Goal: Use online tool/utility: Utilize a website feature to perform a specific function

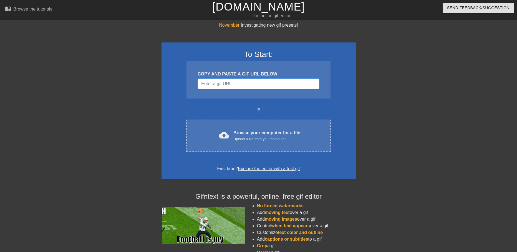
click at [218, 83] on input "Username" at bounding box center [259, 84] width 122 height 11
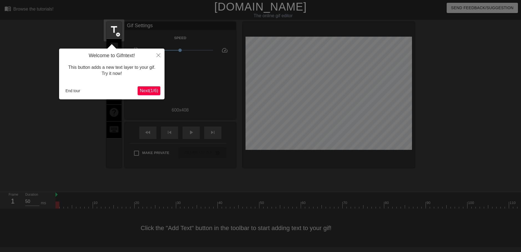
click at [156, 90] on span "Next ( 1 / 6 )" at bounding box center [149, 90] width 18 height 5
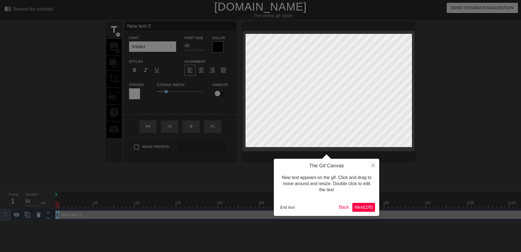
click at [369, 207] on span "Next ( 2 / 6 )" at bounding box center [364, 207] width 18 height 5
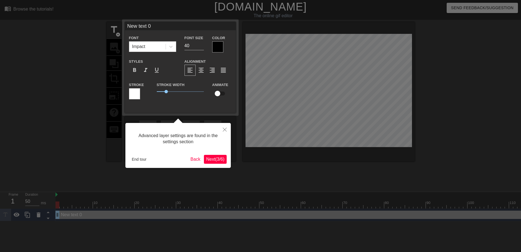
click at [219, 160] on span "Next ( 3 / 6 )" at bounding box center [215, 159] width 18 height 5
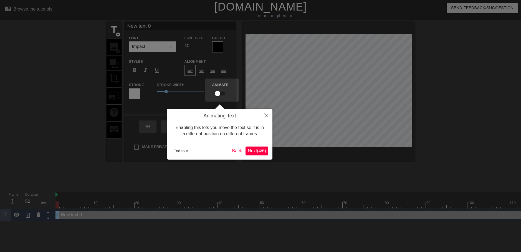
click at [254, 150] on span "Next ( 4 / 6 )" at bounding box center [257, 150] width 18 height 5
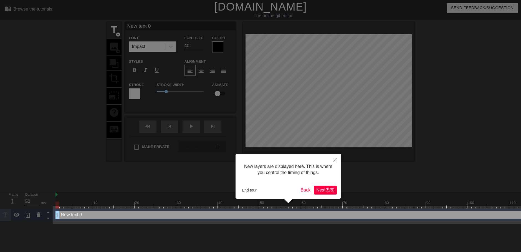
click at [324, 190] on span "Next ( 5 / 6 )" at bounding box center [325, 190] width 18 height 5
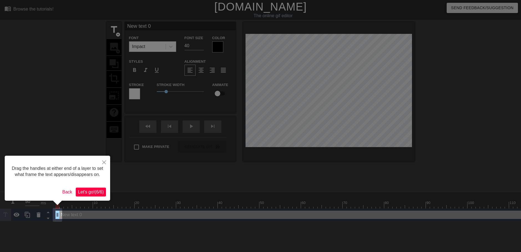
click at [101, 191] on span "Let's go! ( 6 / 6 )" at bounding box center [91, 192] width 26 height 5
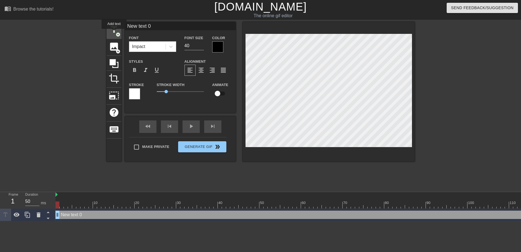
click at [114, 33] on span "title" at bounding box center [114, 29] width 11 height 11
type input "New text 1"
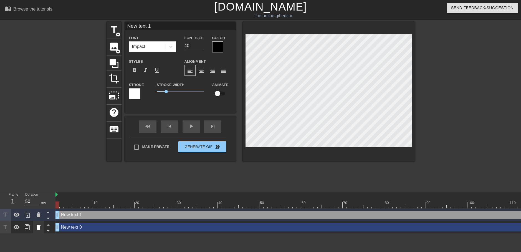
click at [35, 230] on icon at bounding box center [38, 227] width 7 height 7
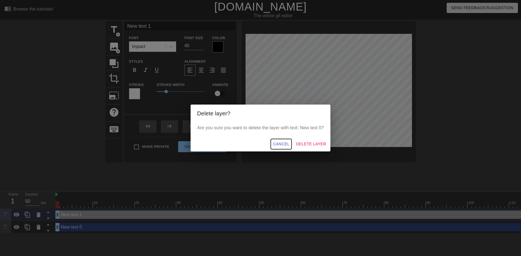
click at [288, 143] on span "Cancel" at bounding box center [281, 144] width 16 height 7
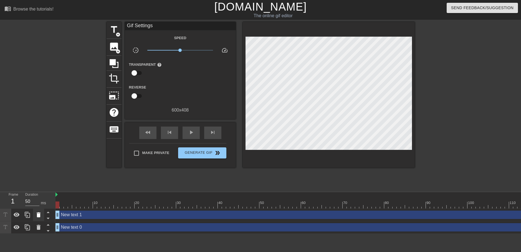
click at [40, 218] on icon at bounding box center [38, 214] width 7 height 7
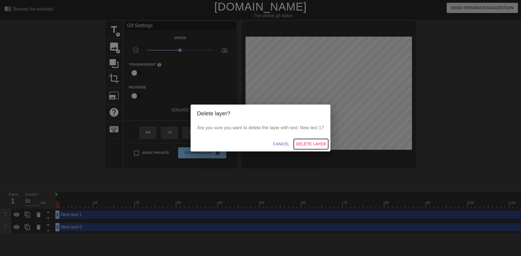
click at [307, 145] on span "Delete Layer" at bounding box center [311, 144] width 30 height 7
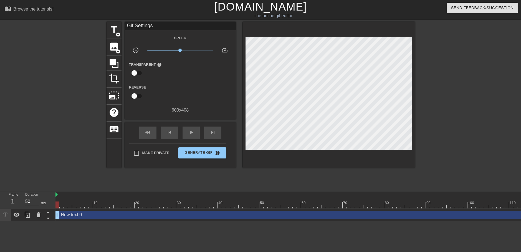
click at [90, 215] on div "New text 0 drag_handle drag_handle" at bounding box center [377, 215] width 645 height 8
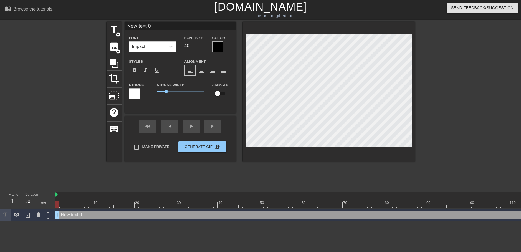
scroll to position [1, 2]
type input "H"
type textarea "H"
type input "Ho"
type textarea "Ho"
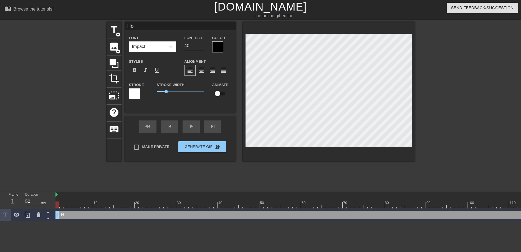
type input "Hop"
type textarea "Hop"
type input "Hop"
type textarea "Hop"
type input "Hop O"
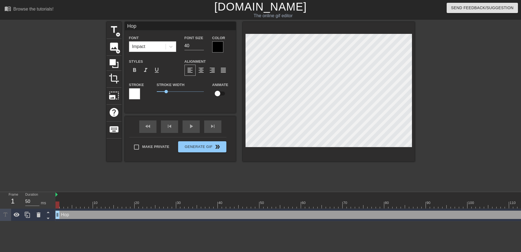
type textarea "Hop O"
type input "Hop On"
type textarea "Hop On"
type input "Hop On"
type textarea "Hop On"
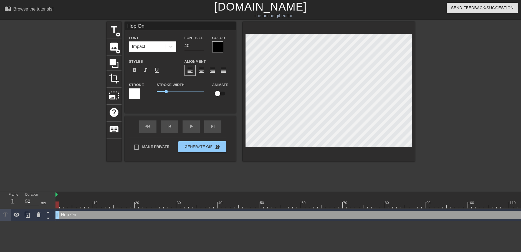
type input "Hop On T"
type textarea "Hop On T"
type input "Hop On Th"
type textarea "Hop On Th"
type input "Hop On Thr"
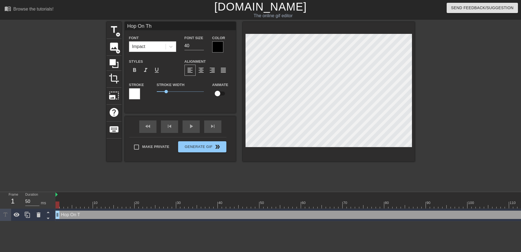
type textarea "Hop On Thr"
type input "Hop On Thro"
type textarea "Hop On Thro"
type input "Hop On [PERSON_NAME]"
type textarea "Hop On [PERSON_NAME]"
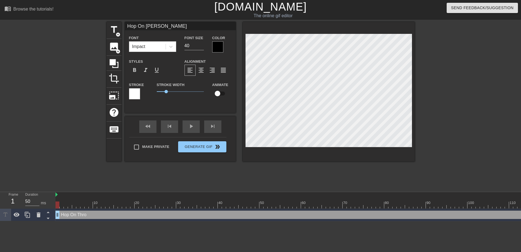
type input "Hop On Throne"
type textarea "Hop On Throne"
click at [169, 49] on div at bounding box center [171, 47] width 10 height 10
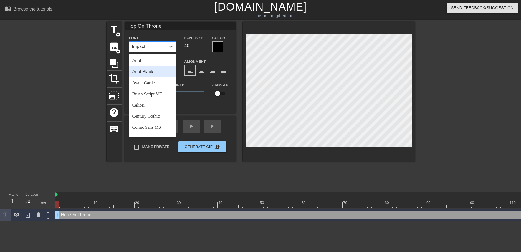
click at [153, 74] on div "Arial Black" at bounding box center [152, 71] width 47 height 11
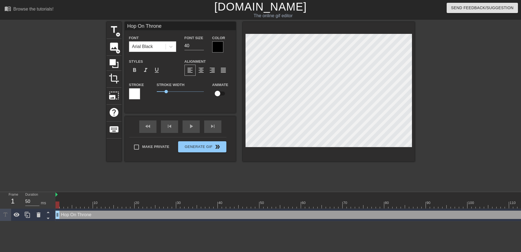
click at [203, 107] on div "Hop On Throne Font Arial Black Font Size 40 Color Styles format_bold format_ita…" at bounding box center [180, 67] width 111 height 91
drag, startPoint x: 165, startPoint y: 92, endPoint x: 173, endPoint y: 95, distance: 8.3
click at [173, 95] on div "Stroke Width 1.7" at bounding box center [180, 92] width 55 height 23
click at [132, 96] on div at bounding box center [134, 93] width 11 height 11
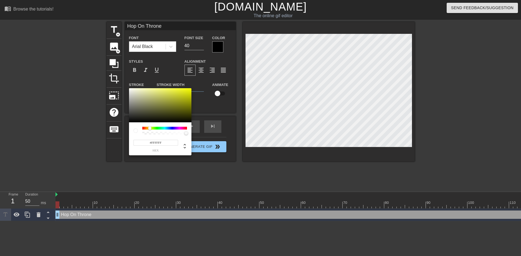
click at [150, 128] on div at bounding box center [164, 128] width 45 height 3
drag, startPoint x: 171, startPoint y: 103, endPoint x: 193, endPoint y: 85, distance: 28.0
click at [194, 84] on div "#F9FF00 hex" at bounding box center [260, 128] width 521 height 256
type input "#FFCC00"
click at [148, 130] on div at bounding box center [147, 128] width 3 height 3
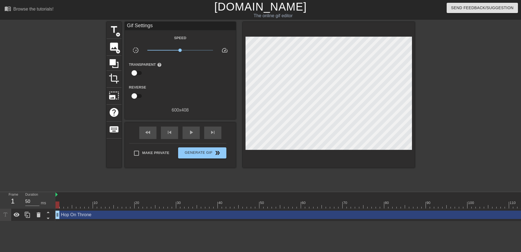
drag, startPoint x: 58, startPoint y: 196, endPoint x: 73, endPoint y: 194, distance: 14.8
click at [73, 194] on div at bounding box center [377, 195] width 645 height 6
type input "50"
click at [140, 153] on input "Make Private" at bounding box center [137, 153] width 12 height 12
checkbox input "true"
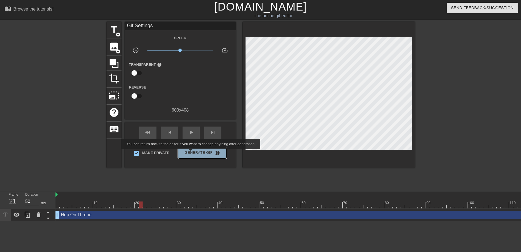
click at [191, 153] on span "Generate Gif double_arrow" at bounding box center [202, 153] width 44 height 7
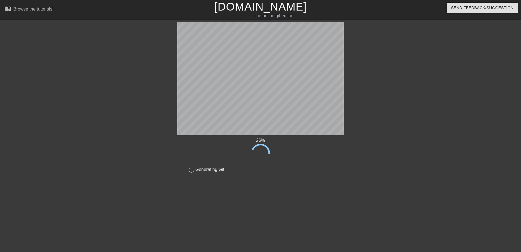
drag, startPoint x: 171, startPoint y: 133, endPoint x: 158, endPoint y: 145, distance: 18.3
